Goal: Information Seeking & Learning: Learn about a topic

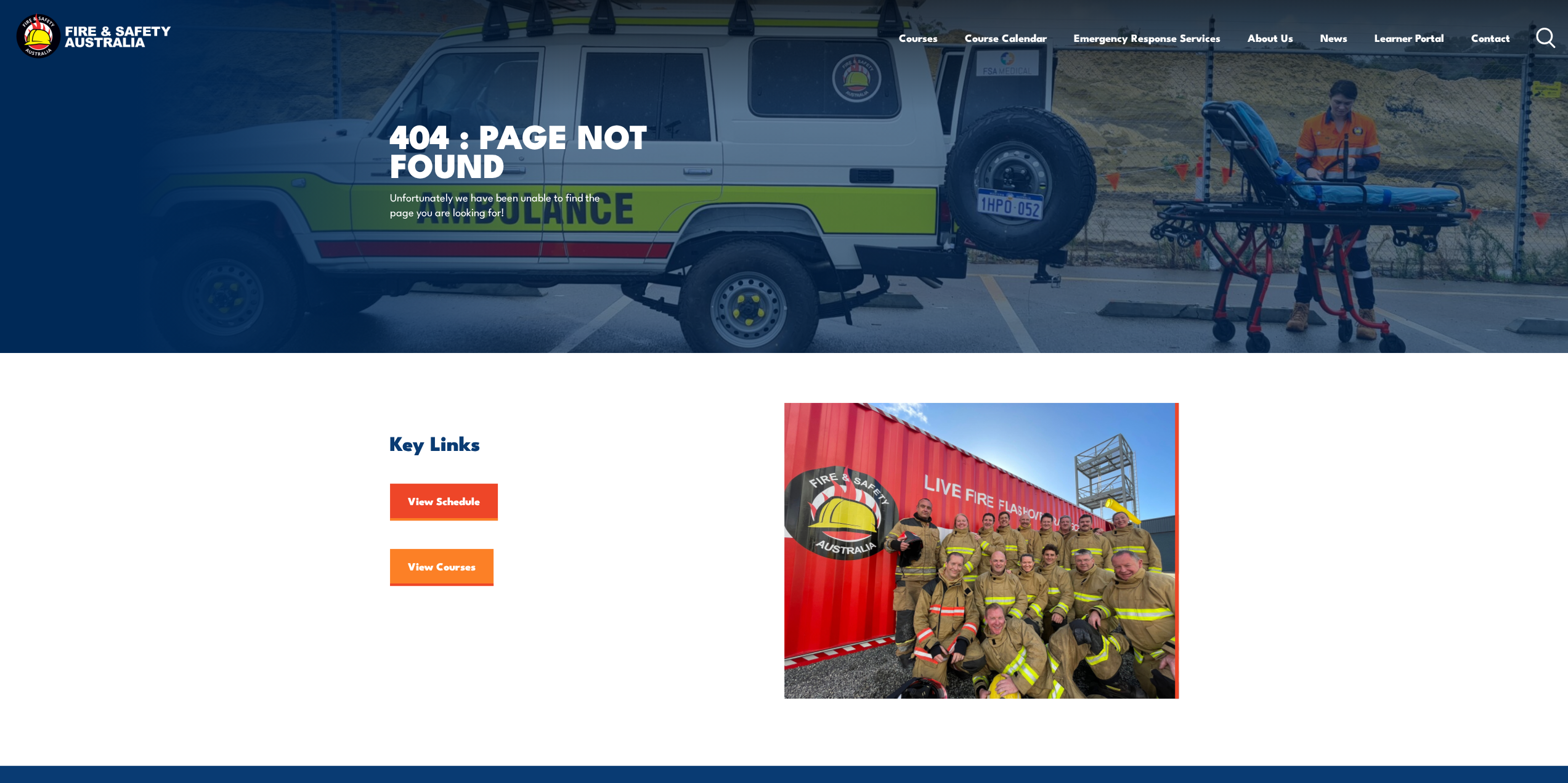
click at [436, 568] on link "View Courses" at bounding box center [442, 568] width 103 height 37
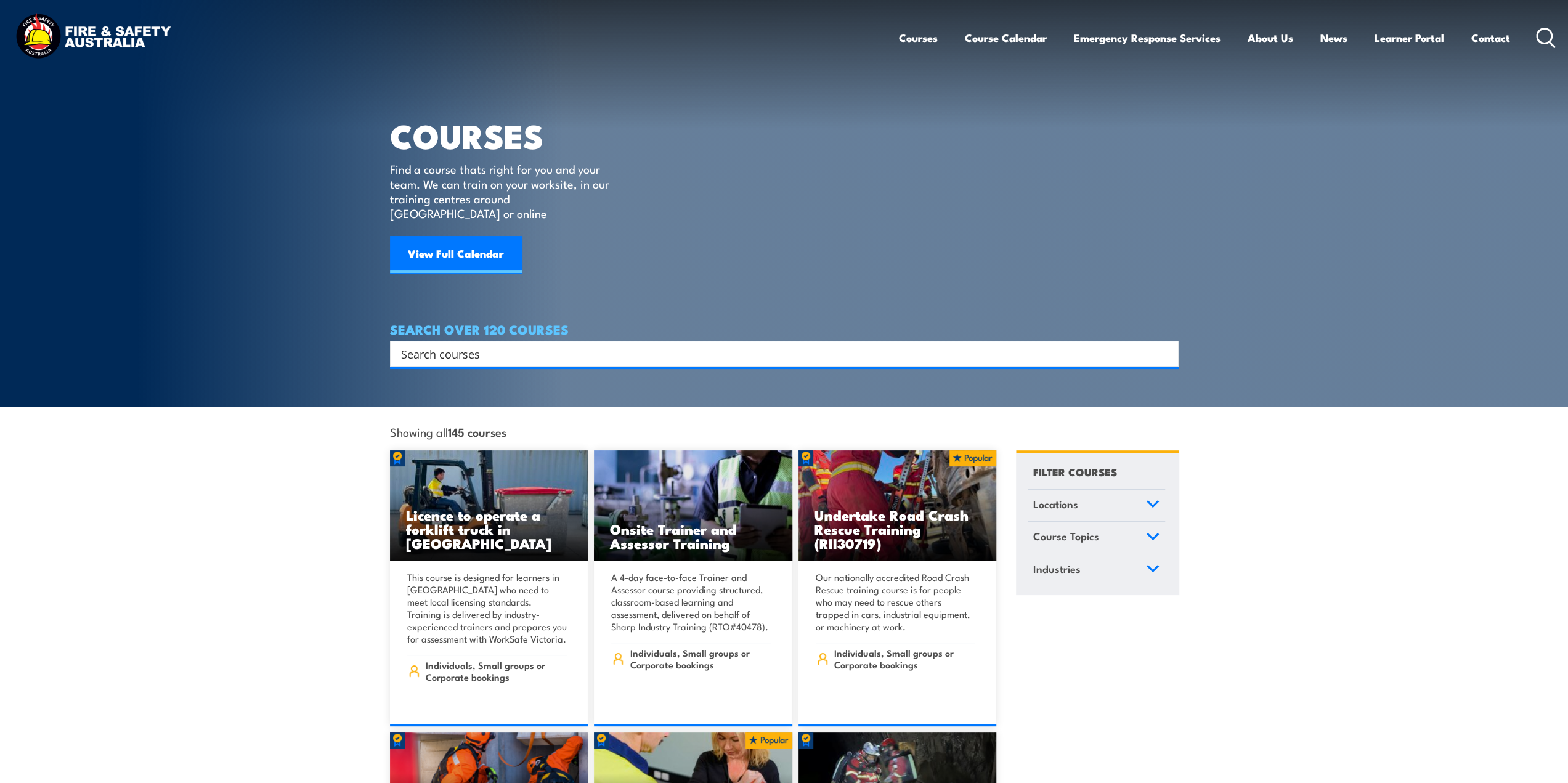
click at [466, 344] on input "Search input" at bounding box center [776, 354] width 750 height 19
type input "tag"
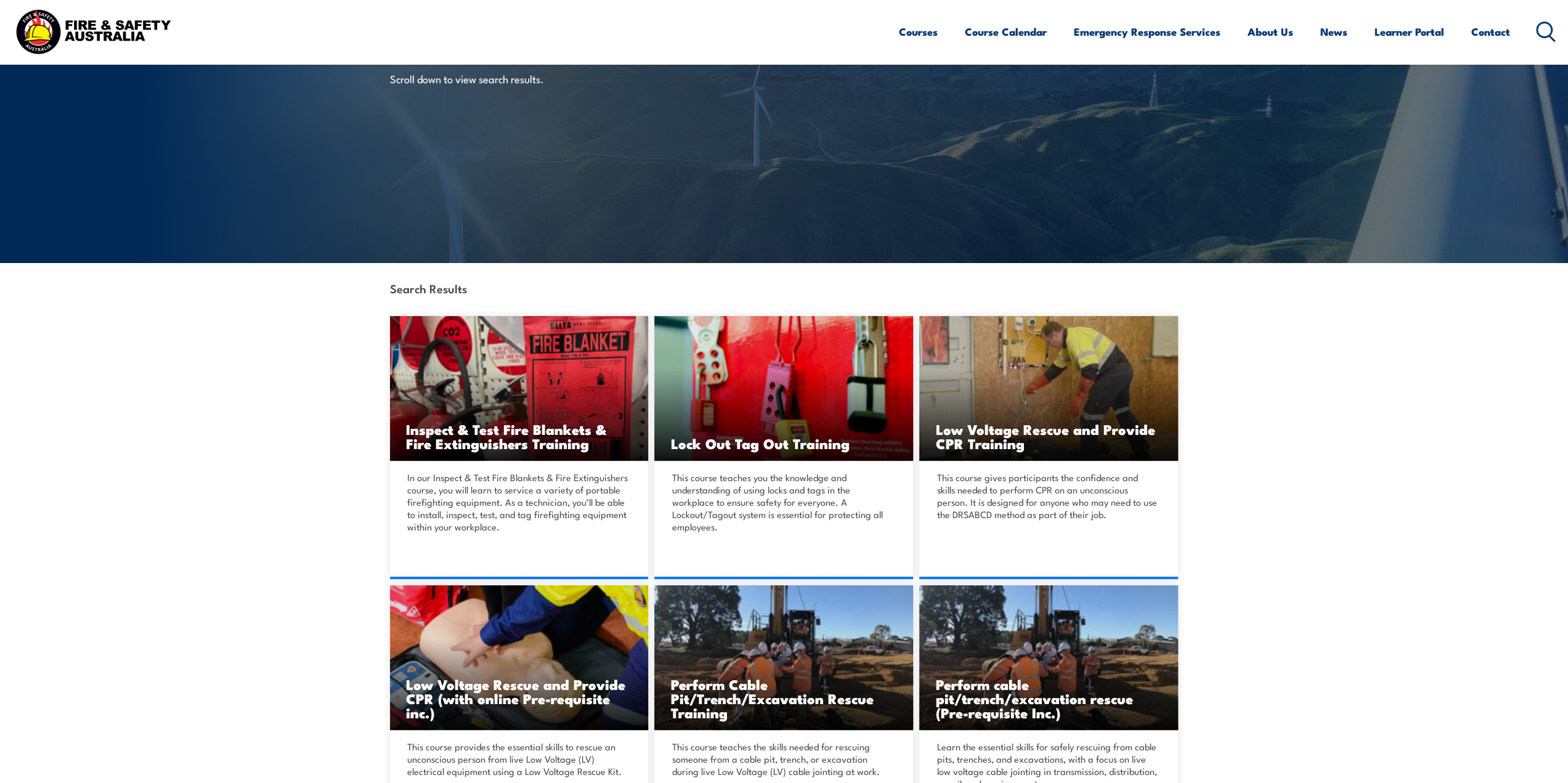
scroll to position [123, 0]
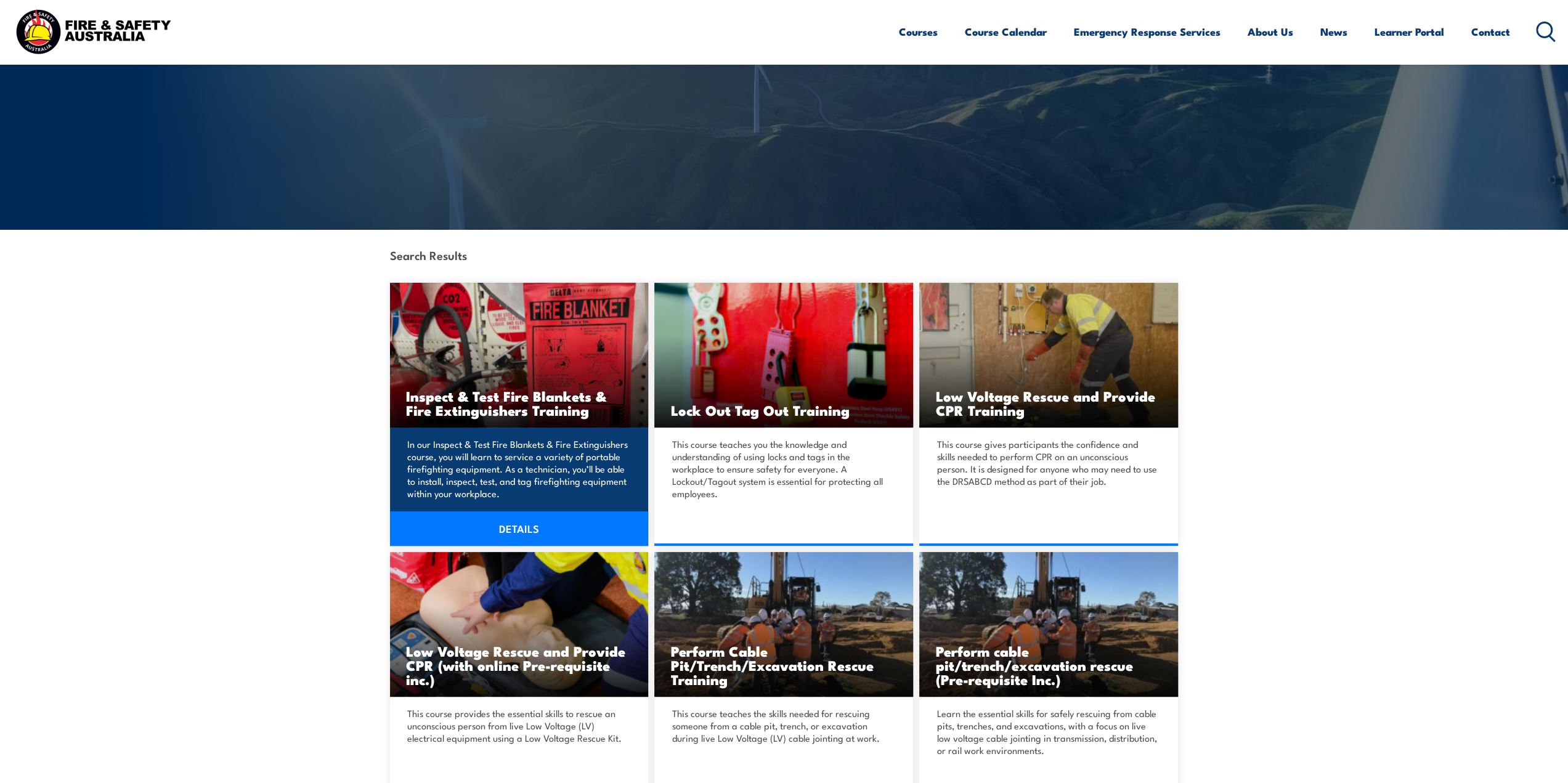
click at [505, 534] on link "DETAILS" at bounding box center [520, 529] width 259 height 35
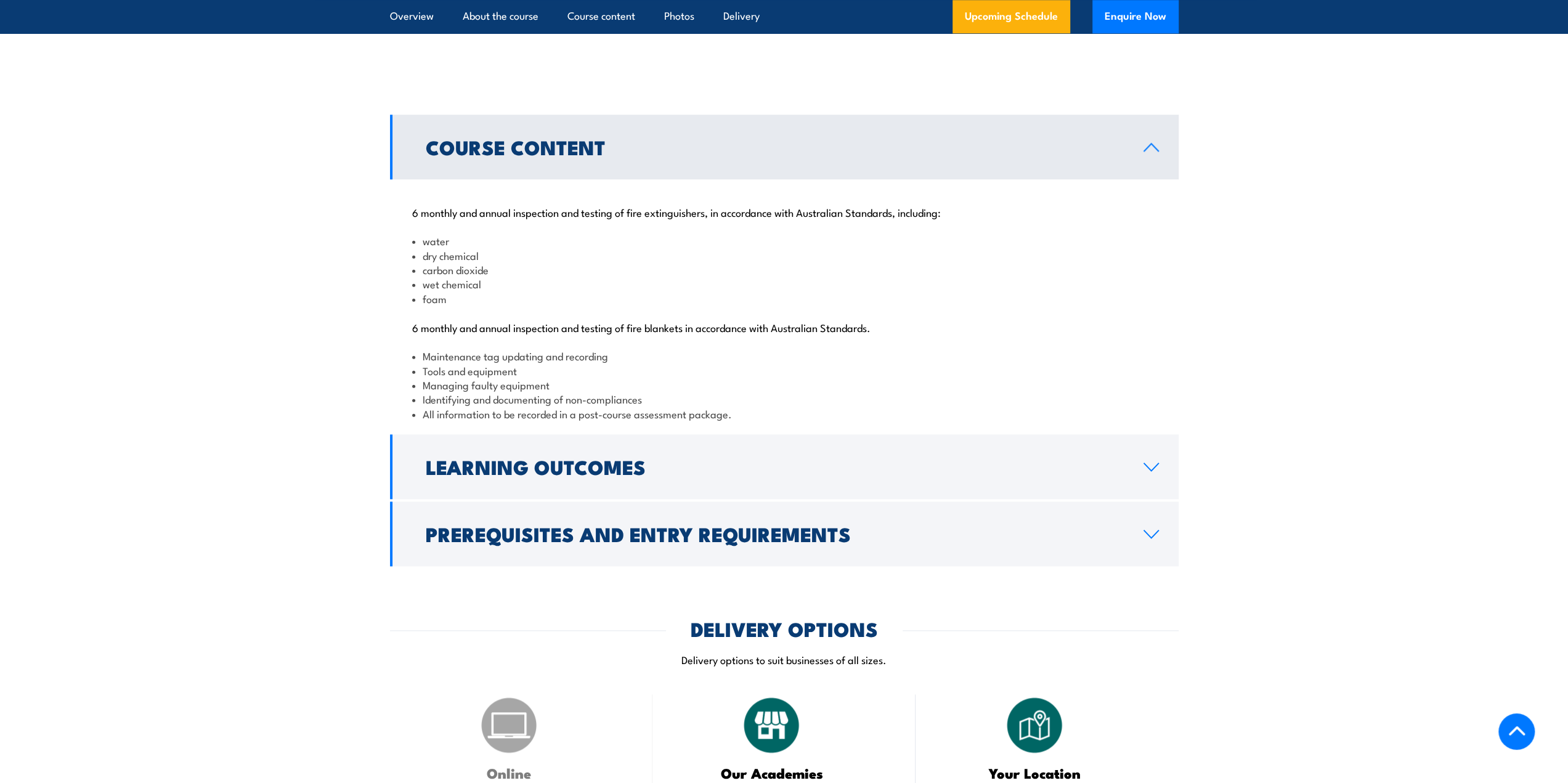
scroll to position [1171, 0]
